Goal: Information Seeking & Learning: Check status

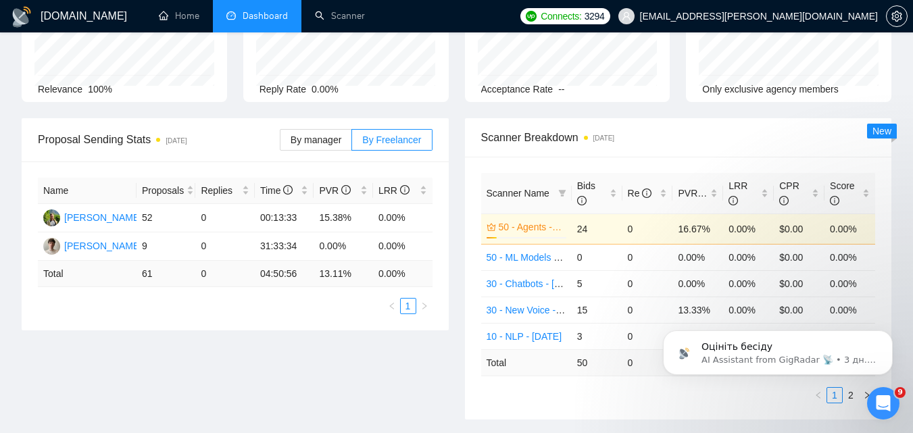
scroll to position [135, 0]
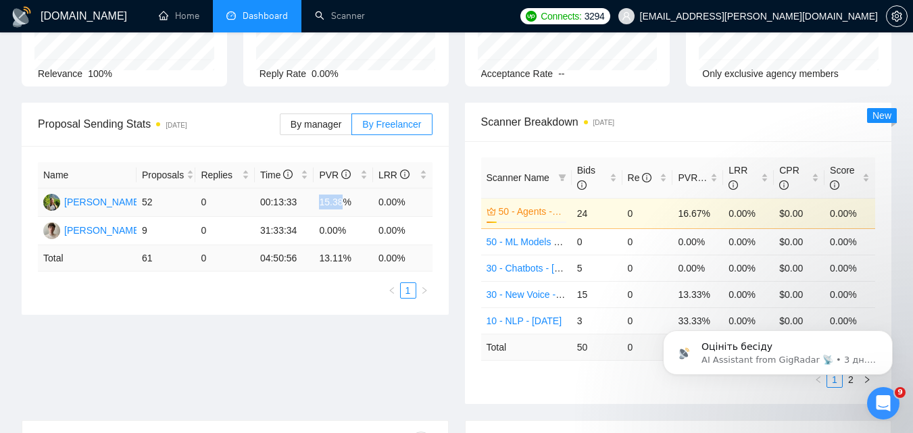
drag, startPoint x: 321, startPoint y: 205, endPoint x: 339, endPoint y: 206, distance: 18.3
click at [339, 206] on td "15.38%" at bounding box center [343, 203] width 59 height 28
copy td "15.38"
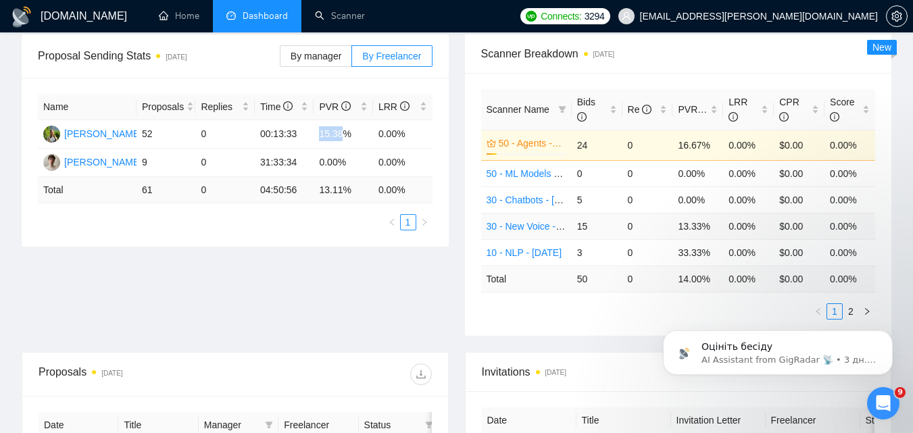
scroll to position [203, 0]
drag, startPoint x: 261, startPoint y: 192, endPoint x: 312, endPoint y: 194, distance: 51.4
click at [312, 194] on td "04:50:56" at bounding box center [284, 191] width 59 height 26
click at [281, 194] on td "04:50:56" at bounding box center [284, 191] width 59 height 26
drag, startPoint x: 319, startPoint y: 189, endPoint x: 341, endPoint y: 193, distance: 22.6
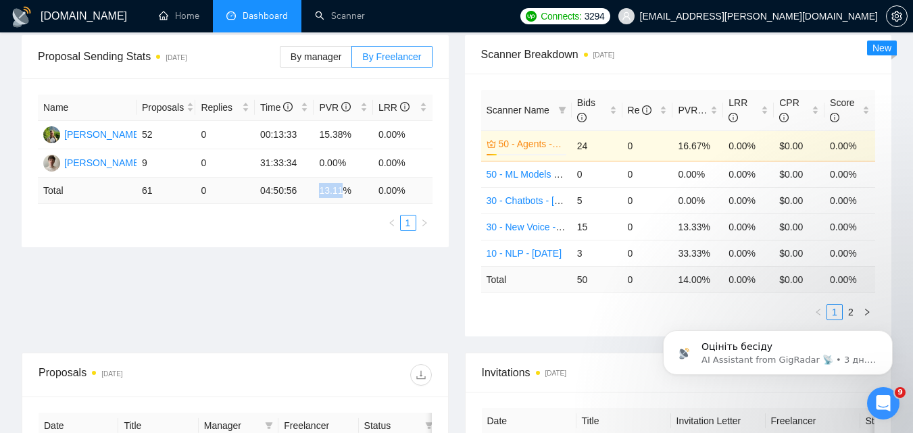
click at [341, 193] on td "13.11 %" at bounding box center [343, 191] width 59 height 26
copy td "13.11"
